Goal: Information Seeking & Learning: Find specific page/section

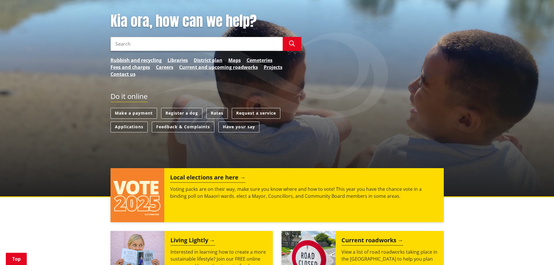
scroll to position [58, 0]
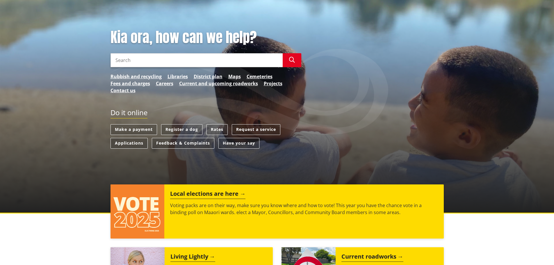
click at [134, 60] on input "Search" at bounding box center [197, 60] width 172 height 14
click at [295, 60] on button "Search" at bounding box center [292, 60] width 19 height 14
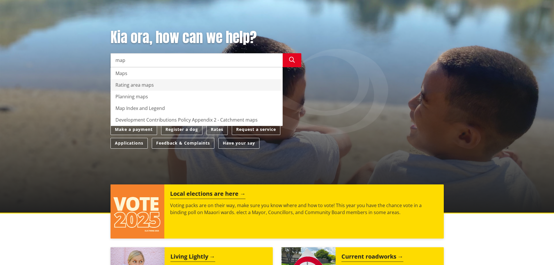
click at [146, 87] on div "Rating area maps" at bounding box center [197, 85] width 172 height 12
type input "Rating area maps"
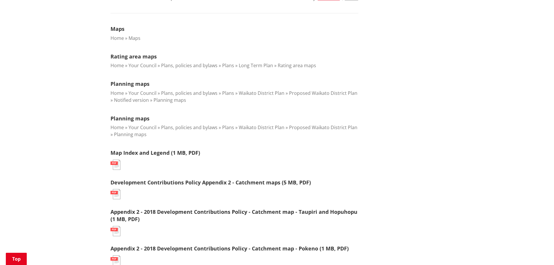
scroll to position [87, 0]
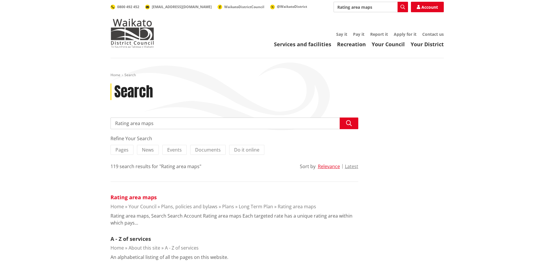
click at [139, 198] on link "Rating area maps" at bounding box center [134, 197] width 46 height 7
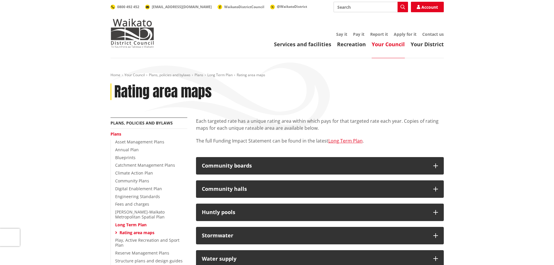
click at [346, 8] on input "Search" at bounding box center [371, 7] width 74 height 10
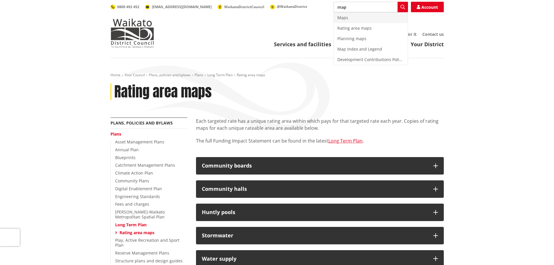
click at [344, 17] on div "Maps" at bounding box center [371, 18] width 74 height 10
type input "Maps"
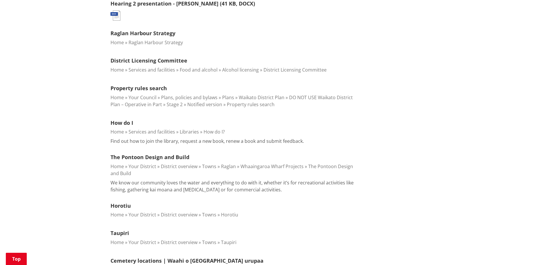
scroll to position [465, 0]
